Goal: Navigation & Orientation: Go to known website

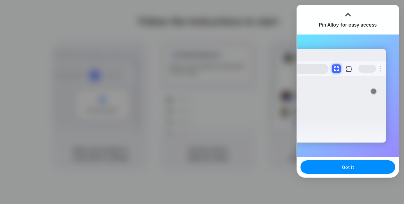
click at [259, 66] on div at bounding box center [202, 102] width 404 height 204
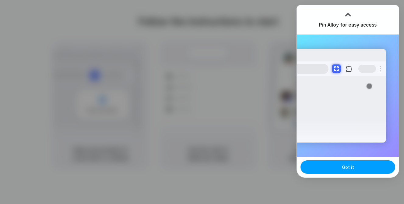
click at [345, 167] on span "Got it" at bounding box center [348, 167] width 12 height 6
